Goal: Transaction & Acquisition: Purchase product/service

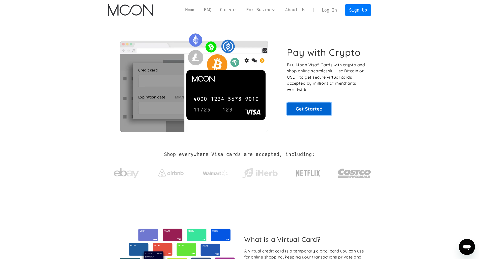
click at [315, 108] on link "Get Started" at bounding box center [309, 109] width 45 height 13
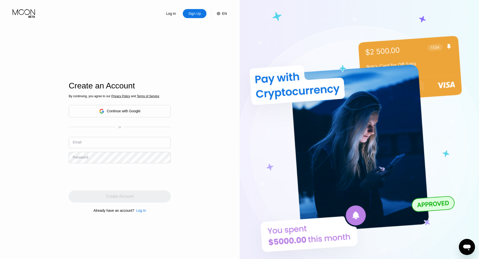
click at [161, 110] on div "Continue with Google" at bounding box center [120, 111] width 102 height 12
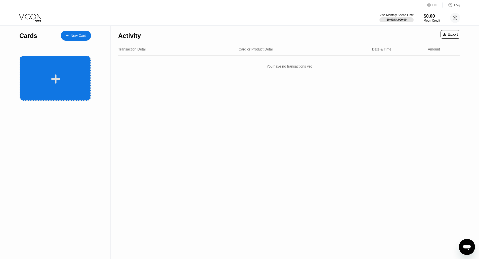
click at [51, 73] on icon at bounding box center [56, 78] width 10 height 11
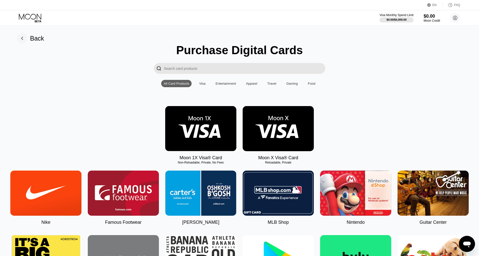
click at [199, 70] on input "Search card products" at bounding box center [245, 68] width 162 height 11
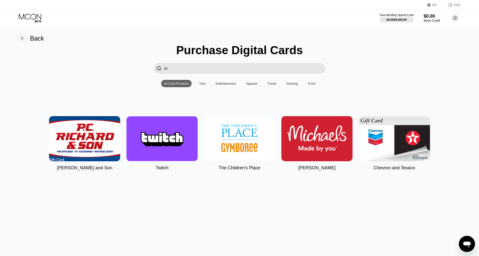
type input "cha"
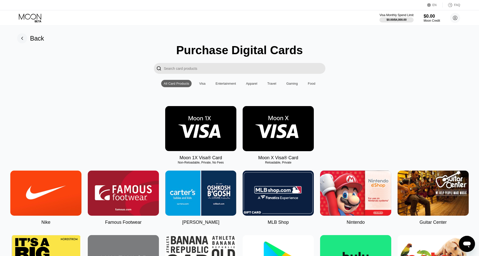
click at [194, 131] on img at bounding box center [200, 128] width 71 height 45
